Goal: Information Seeking & Learning: Learn about a topic

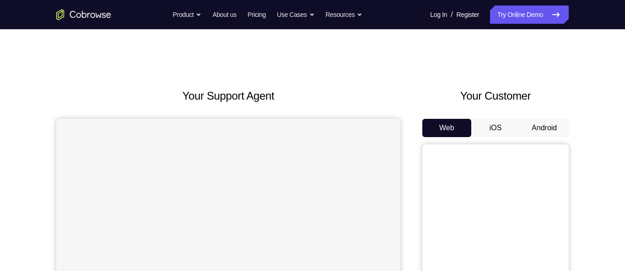
click at [545, 126] on button "Android" at bounding box center [544, 128] width 49 height 18
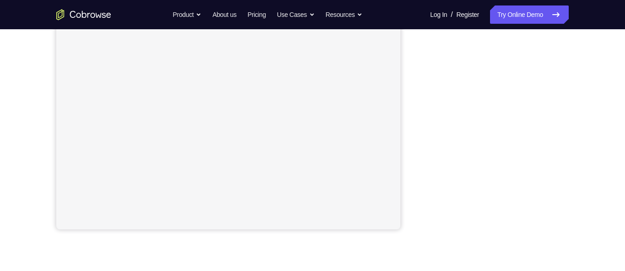
scroll to position [195, 0]
click at [569, 88] on div "Your Support Agent Your Customer Web iOS Android Next Steps We’d be happy to gi…" at bounding box center [313, 136] width 586 height 604
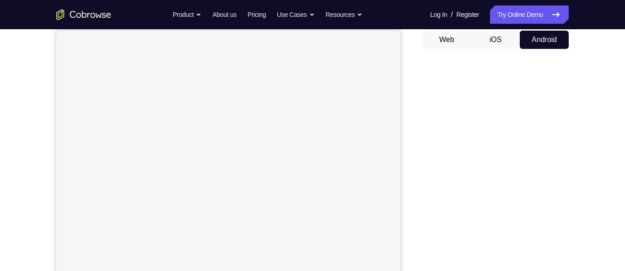
scroll to position [89, 0]
click at [453, 37] on button "Web" at bounding box center [446, 39] width 49 height 18
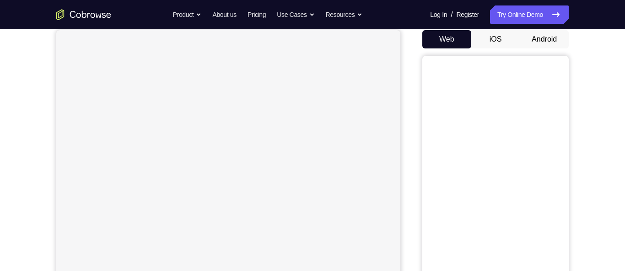
click at [544, 41] on button "Android" at bounding box center [544, 39] width 49 height 18
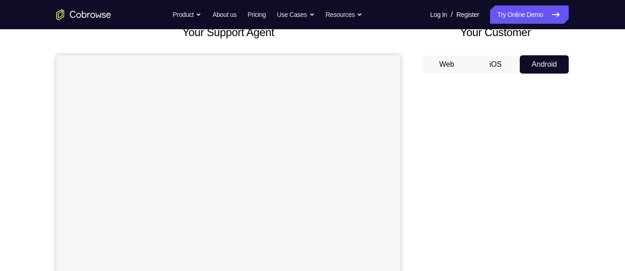
scroll to position [63, 0]
click at [495, 61] on button "iOS" at bounding box center [495, 65] width 49 height 18
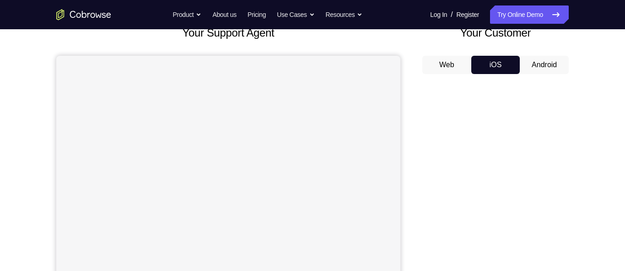
click at [545, 60] on button "Android" at bounding box center [544, 65] width 49 height 18
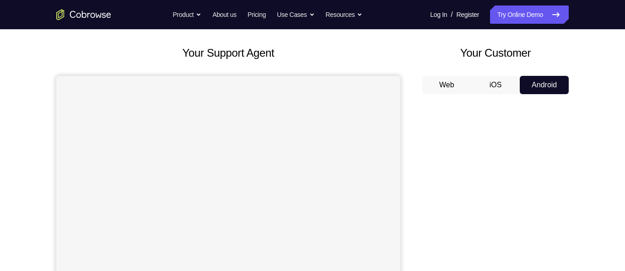
scroll to position [0, 0]
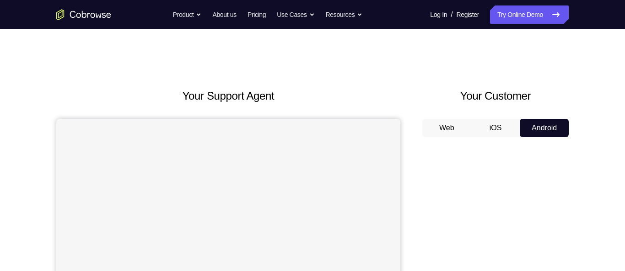
click at [454, 128] on button "Web" at bounding box center [446, 128] width 49 height 18
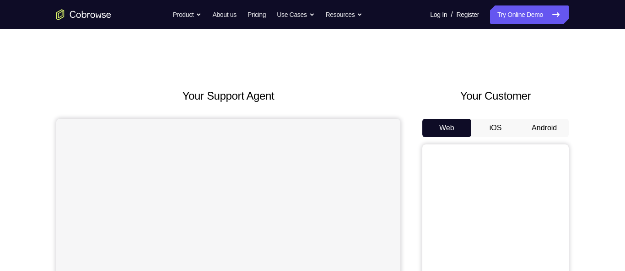
click at [501, 130] on button "iOS" at bounding box center [495, 128] width 49 height 18
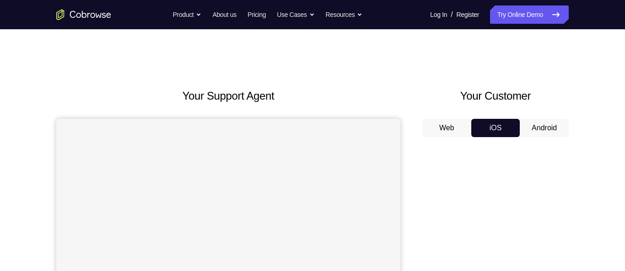
click at [551, 130] on button "Android" at bounding box center [544, 128] width 49 height 18
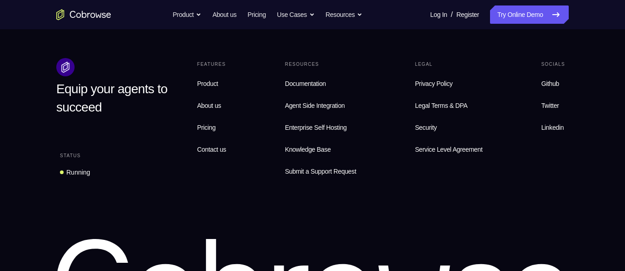
scroll to position [720, 0]
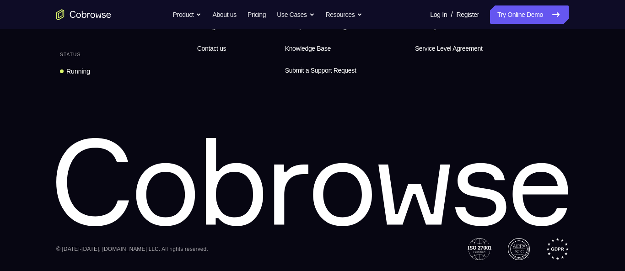
click at [603, 139] on div "Equip your agents to succeed Status Running Features Product About us Pricing C…" at bounding box center [313, 108] width 586 height 303
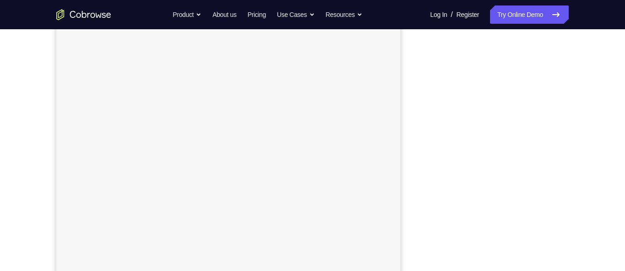
scroll to position [113, 0]
click at [567, 178] on div at bounding box center [495, 171] width 146 height 281
click at [568, 140] on div at bounding box center [495, 123] width 146 height 281
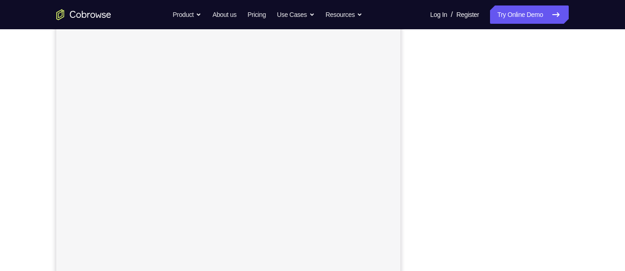
click at [610, 95] on div "Your Support Agent Your Customer Web iOS Android Next Steps We’d be happy to gi…" at bounding box center [312, 222] width 625 height 604
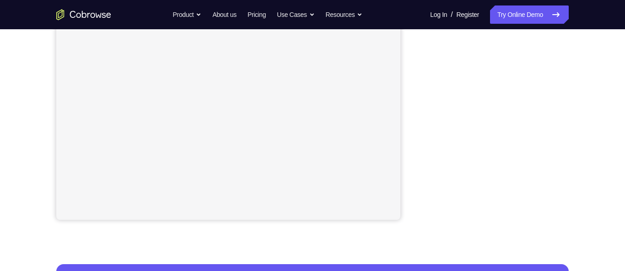
scroll to position [206, 0]
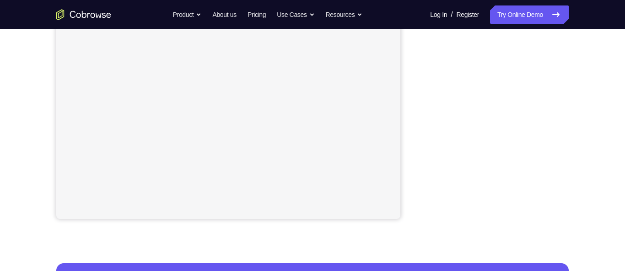
click at [584, 142] on div "Your Support Agent Your Customer Web iOS Android Next Steps We’d be happy to gi…" at bounding box center [313, 125] width 586 height 604
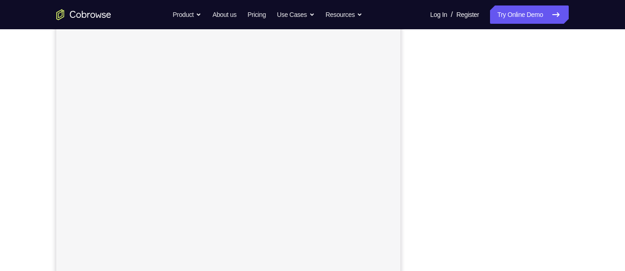
scroll to position [124, 0]
